Goal: Task Accomplishment & Management: Manage account settings

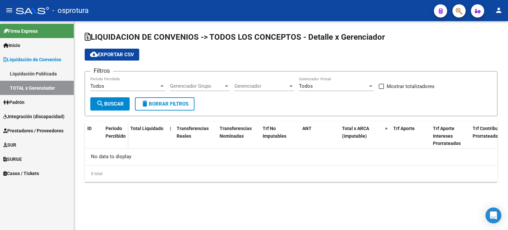
checkbox input "true"
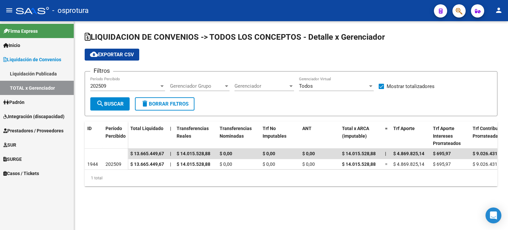
click at [500, 14] on mat-icon "person" at bounding box center [499, 10] width 8 height 8
drag, startPoint x: 491, startPoint y: 41, endPoint x: 490, endPoint y: 55, distance: 13.9
click at [490, 55] on div "person Mi Perfil exit_to_app Salir" at bounding box center [254, 115] width 508 height 230
click at [119, 88] on div at bounding box center [254, 115] width 508 height 230
click at [119, 90] on div "202509 Período Percibido" at bounding box center [127, 84] width 75 height 14
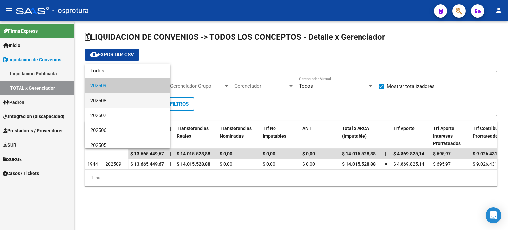
click at [120, 98] on span "202508" at bounding box center [127, 100] width 75 height 15
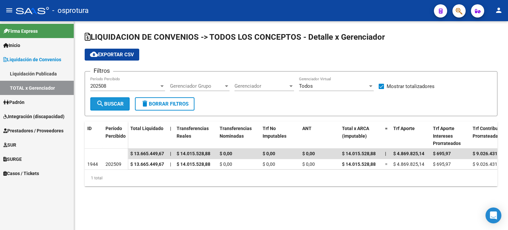
click at [118, 103] on span "search Buscar" at bounding box center [109, 104] width 27 height 6
click at [126, 87] on div "202508" at bounding box center [124, 86] width 69 height 6
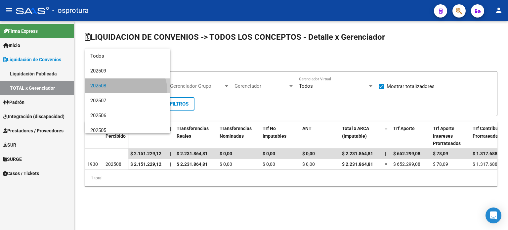
click at [125, 91] on span "202508" at bounding box center [127, 85] width 75 height 15
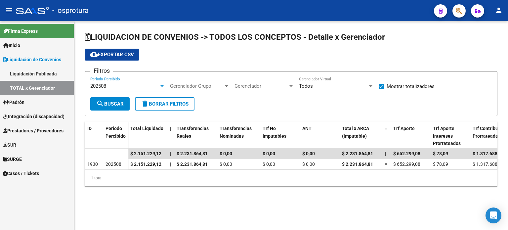
click at [124, 85] on div "202508" at bounding box center [124, 86] width 69 height 6
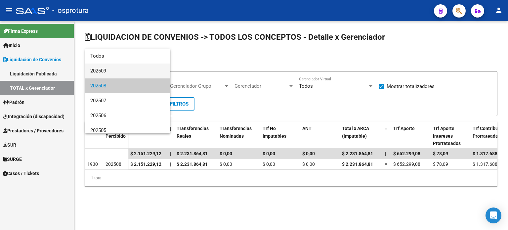
click at [126, 71] on span "202509" at bounding box center [127, 70] width 75 height 15
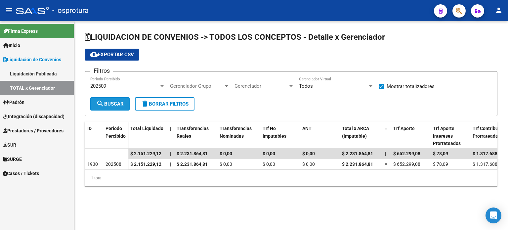
click at [119, 100] on button "search Buscar" at bounding box center [109, 103] width 39 height 13
click at [496, 10] on mat-icon "person" at bounding box center [499, 10] width 8 height 8
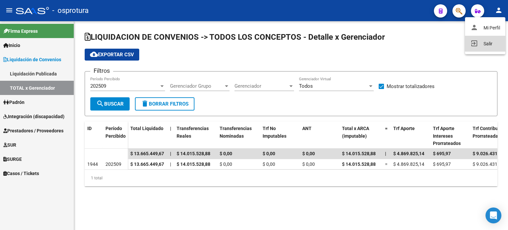
click at [488, 42] on button "exit_to_app Salir" at bounding box center [485, 44] width 40 height 16
